Goal: Transaction & Acquisition: Book appointment/travel/reservation

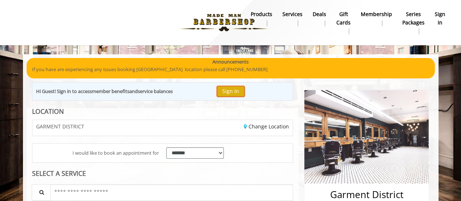
click at [239, 92] on button "Sign In" at bounding box center [231, 91] width 28 height 11
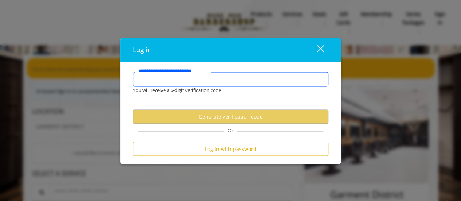
click at [228, 82] on input "**********" at bounding box center [231, 79] width 196 height 15
click at [197, 82] on input "**********" at bounding box center [231, 79] width 196 height 15
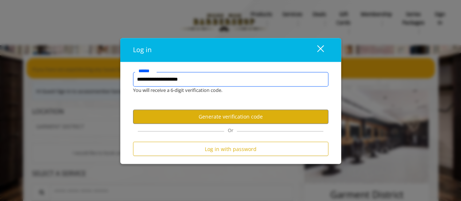
type input "**********"
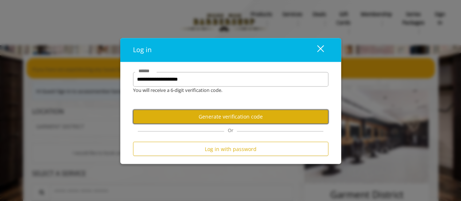
click at [233, 116] on button "Generate verification code" at bounding box center [231, 117] width 196 height 14
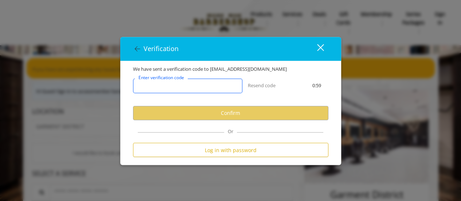
click at [211, 82] on input "Enter verification code" at bounding box center [187, 86] width 109 height 15
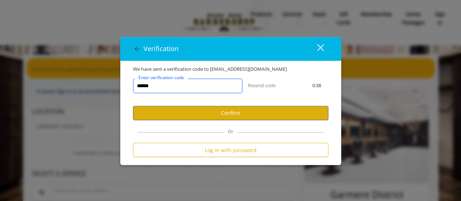
type input "******"
click at [211, 108] on button "Confirm" at bounding box center [231, 113] width 196 height 14
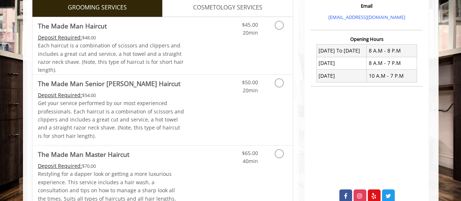
scroll to position [247, 0]
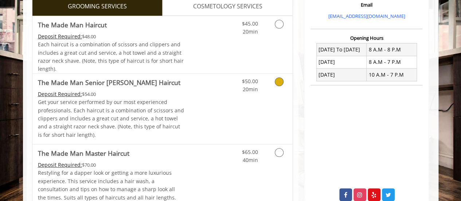
click at [263, 105] on div "$50.00 20min" at bounding box center [260, 109] width 65 height 70
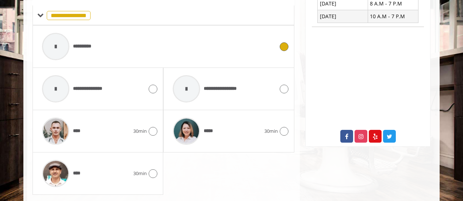
scroll to position [306, 0]
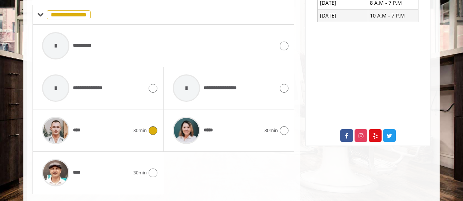
click at [133, 129] on span "30min" at bounding box center [139, 131] width 13 height 8
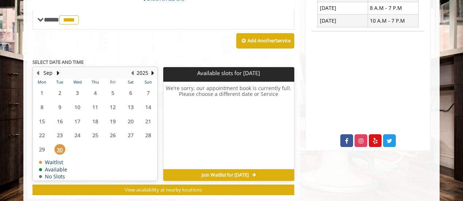
scroll to position [303, 0]
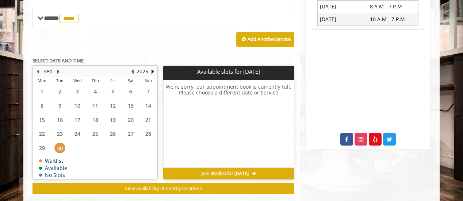
click at [55, 71] on button "Next Month" at bounding box center [58, 71] width 6 height 8
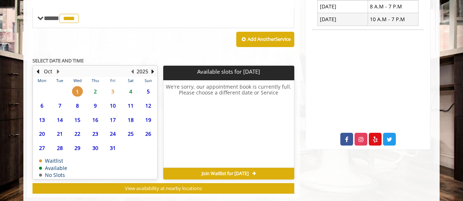
click at [92, 93] on span "2" at bounding box center [95, 91] width 11 height 11
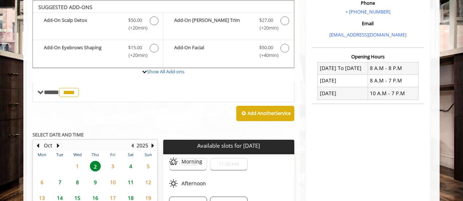
scroll to position [310, 0]
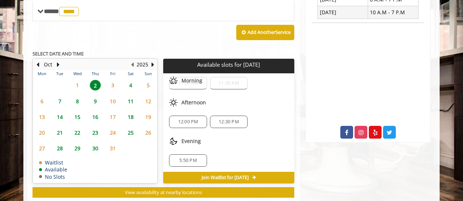
click at [195, 158] on span "5:50 PM" at bounding box center [187, 161] width 17 height 6
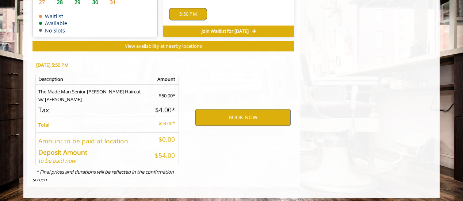
scroll to position [458, 0]
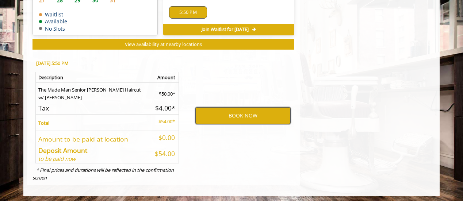
click at [220, 114] on button "BOOK NOW" at bounding box center [242, 115] width 95 height 17
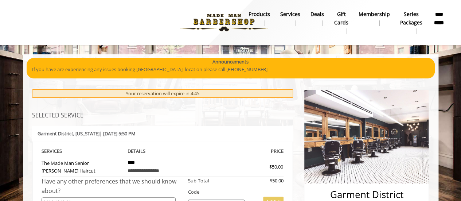
scroll to position [317, 0]
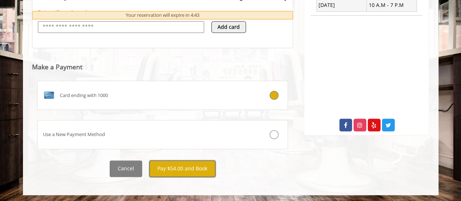
click at [181, 166] on button "Pay $54.00 and Book" at bounding box center [183, 169] width 66 height 16
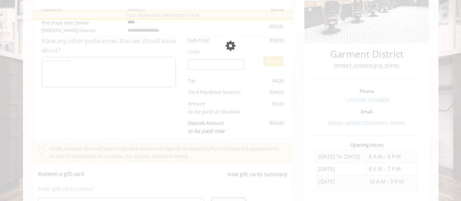
scroll to position [141, 0]
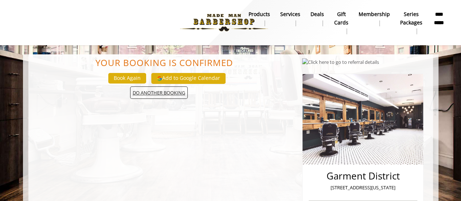
click at [142, 95] on span "DO ANOTHER BOOKING" at bounding box center [159, 92] width 58 height 13
click at [236, 25] on img at bounding box center [224, 23] width 100 height 40
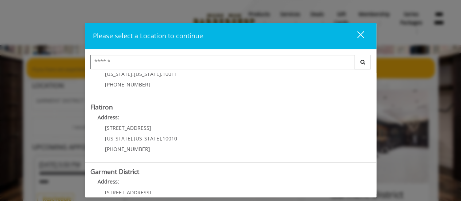
scroll to position [201, 0]
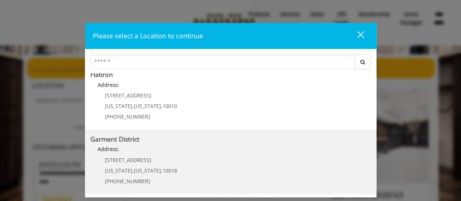
click at [125, 162] on div "[STREET_ADDRESS][US_STATE][US_STATE] (212) 997-4247" at bounding box center [135, 173] width 90 height 32
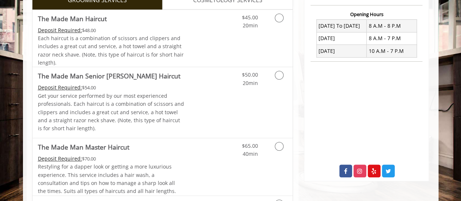
scroll to position [271, 0]
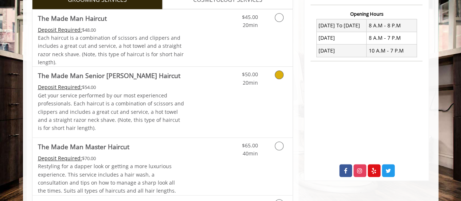
click at [236, 95] on div "$50.00 20min" at bounding box center [260, 102] width 65 height 70
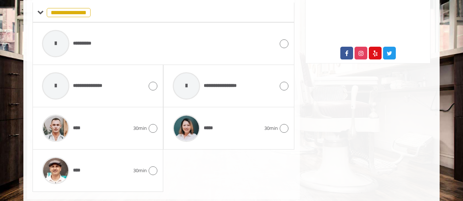
scroll to position [389, 0]
click at [134, 130] on div "**** 30min" at bounding box center [97, 128] width 119 height 35
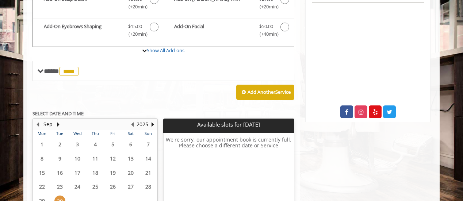
scroll to position [309, 0]
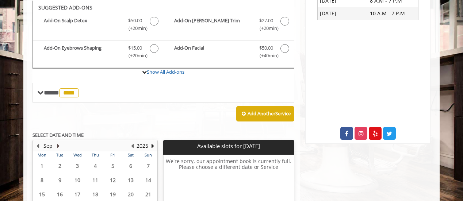
click at [58, 143] on button "Next Month" at bounding box center [58, 146] width 6 height 8
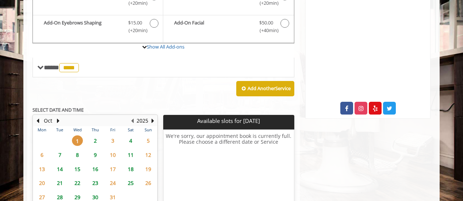
scroll to position [334, 0]
click at [77, 168] on span "15" at bounding box center [77, 168] width 11 height 11
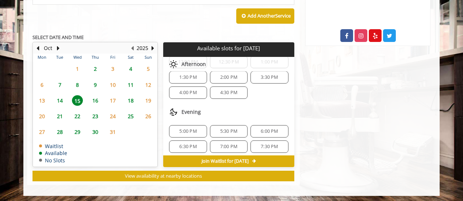
scroll to position [92, 0]
click at [220, 127] on span "5:30 PM" at bounding box center [228, 130] width 17 height 6
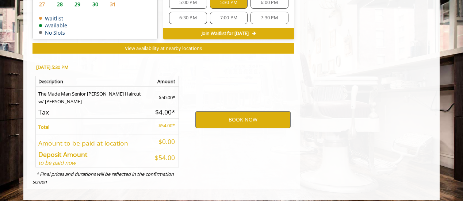
scroll to position [537, 0]
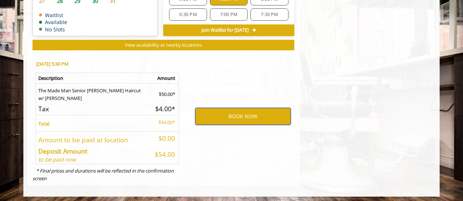
click at [219, 119] on button "BOOK NOW" at bounding box center [242, 116] width 95 height 17
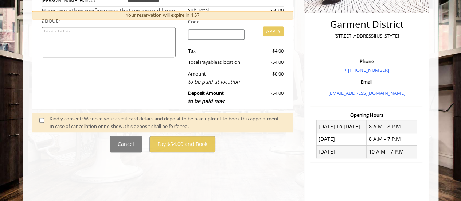
scroll to position [171, 0]
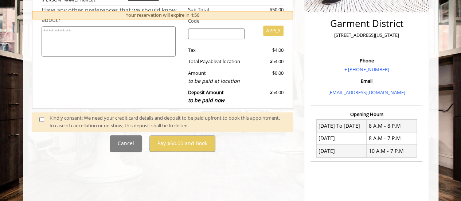
click at [53, 120] on div "Kindly consent: We need your credit card details and deposit to be paid upfront…" at bounding box center [168, 121] width 236 height 15
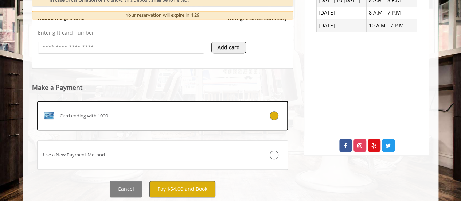
scroll to position [317, 0]
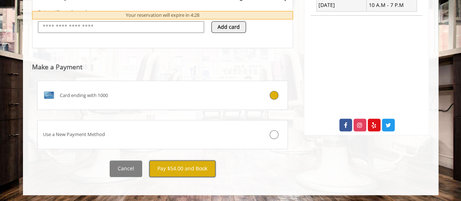
click at [182, 167] on button "Pay $54.00 and Book" at bounding box center [183, 169] width 66 height 16
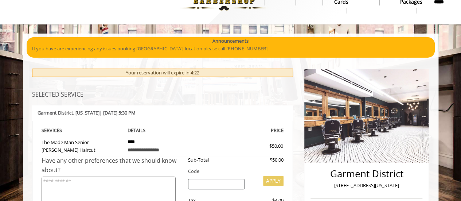
scroll to position [0, 0]
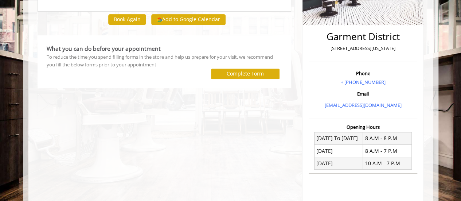
scroll to position [140, 0]
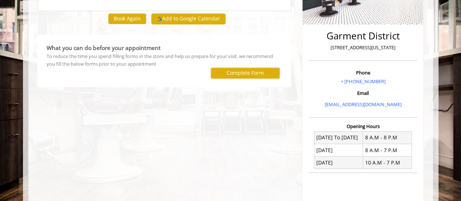
click at [228, 73] on label "Complete Form" at bounding box center [245, 73] width 37 height 6
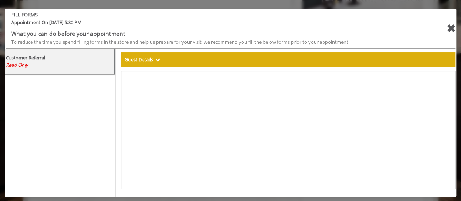
select select "***"
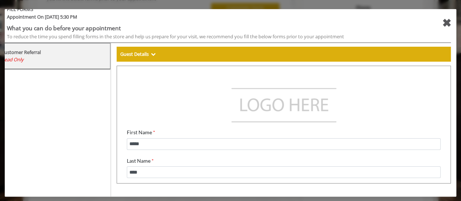
scroll to position [6, 0]
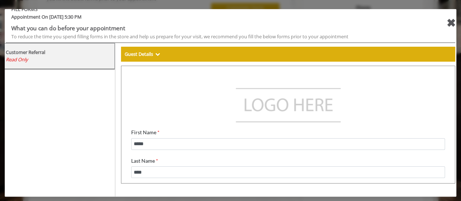
click at [448, 22] on div "✖" at bounding box center [451, 23] width 9 height 18
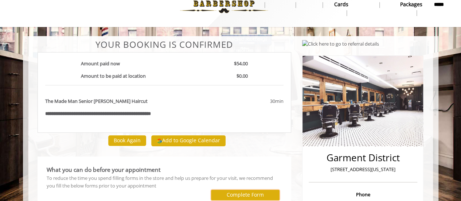
scroll to position [0, 0]
